Goal: Task Accomplishment & Management: Complete application form

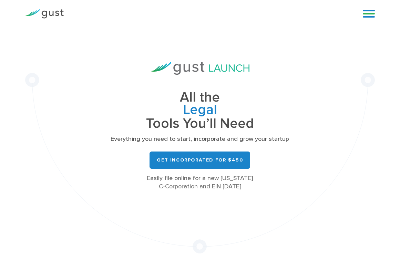
click at [368, 14] on link at bounding box center [369, 14] width 12 height 10
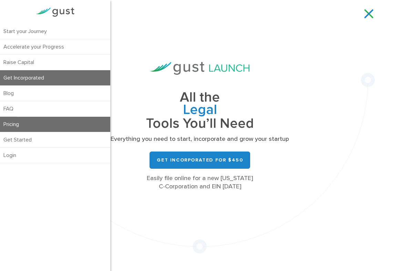
click at [23, 123] on link "Pricing" at bounding box center [55, 124] width 110 height 15
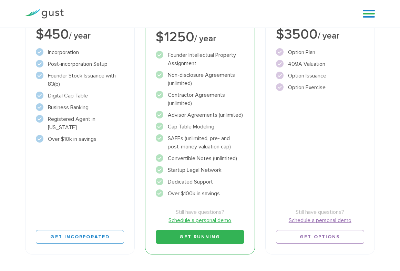
scroll to position [155, 0]
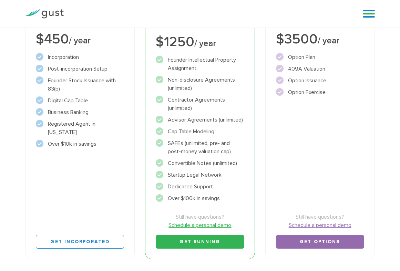
click at [312, 240] on link "Get Options" at bounding box center [320, 242] width 88 height 14
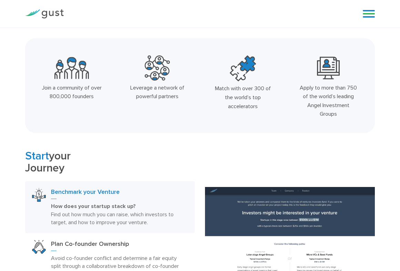
scroll to position [159, 0]
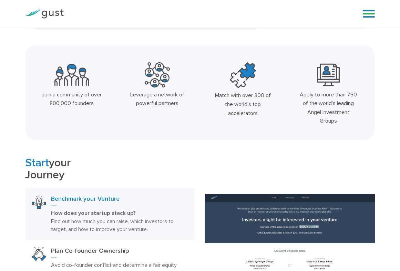
click at [371, 17] on link at bounding box center [369, 14] width 12 height 10
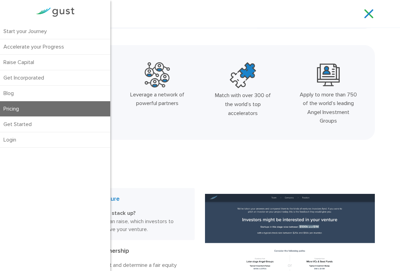
click at [36, 108] on link "Pricing" at bounding box center [55, 108] width 110 height 15
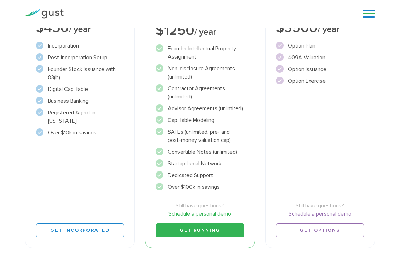
scroll to position [167, 0]
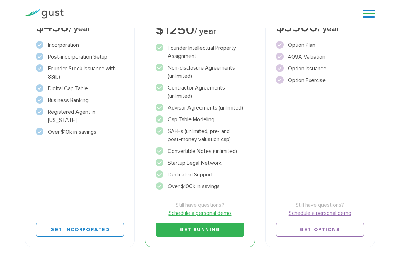
click at [309, 211] on link "Schedule a personal demo" at bounding box center [320, 213] width 88 height 8
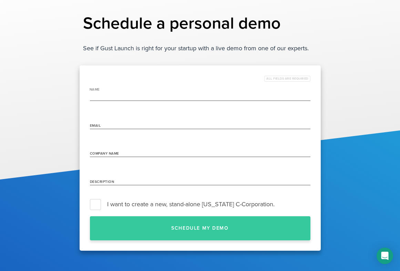
click at [138, 98] on input "name" at bounding box center [200, 95] width 220 height 11
type input "[PERSON_NAME]"
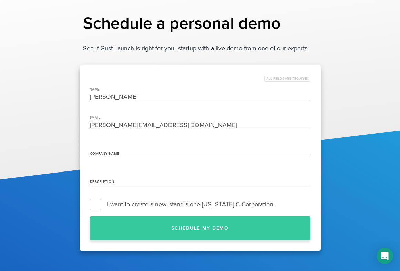
type input "srikanth@blumetra.com"
type input "Blumetra Solutions LLC"
click at [98, 206] on label "I want to create a new, stand-alone Delaware C-Corporation." at bounding box center [200, 204] width 220 height 10
click at [310, 204] on input "I want to create a new, stand-alone Delaware C-Corporation." at bounding box center [310, 204] width 0 height 0
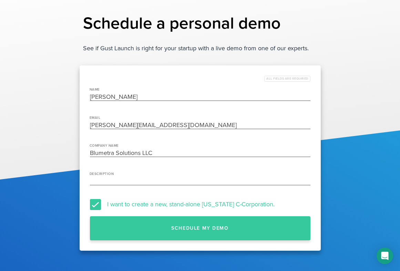
click at [142, 179] on input "Description" at bounding box center [200, 179] width 220 height 11
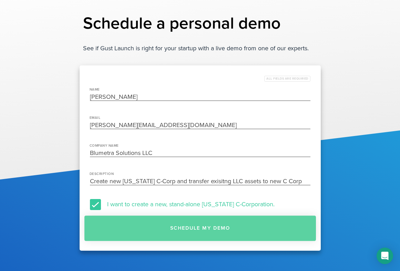
type input "Create new Delaware C-Corp and transfer exisitng LLC assets to new C Corp"
click at [184, 229] on button "Schedule my demo" at bounding box center [199, 228] width 231 height 25
